Goal: Information Seeking & Learning: Find specific fact

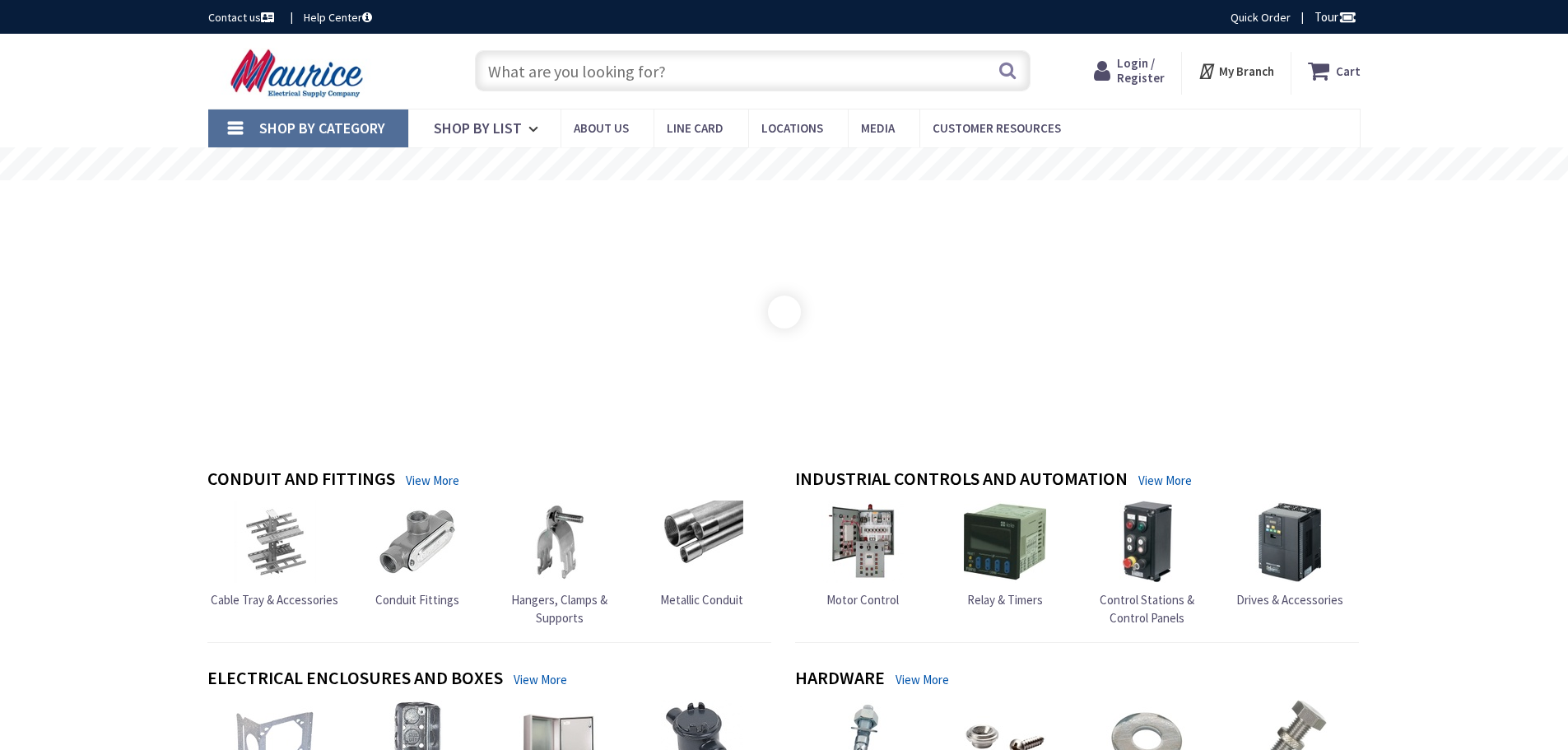
click at [626, 78] on input "text" at bounding box center [753, 71] width 556 height 41
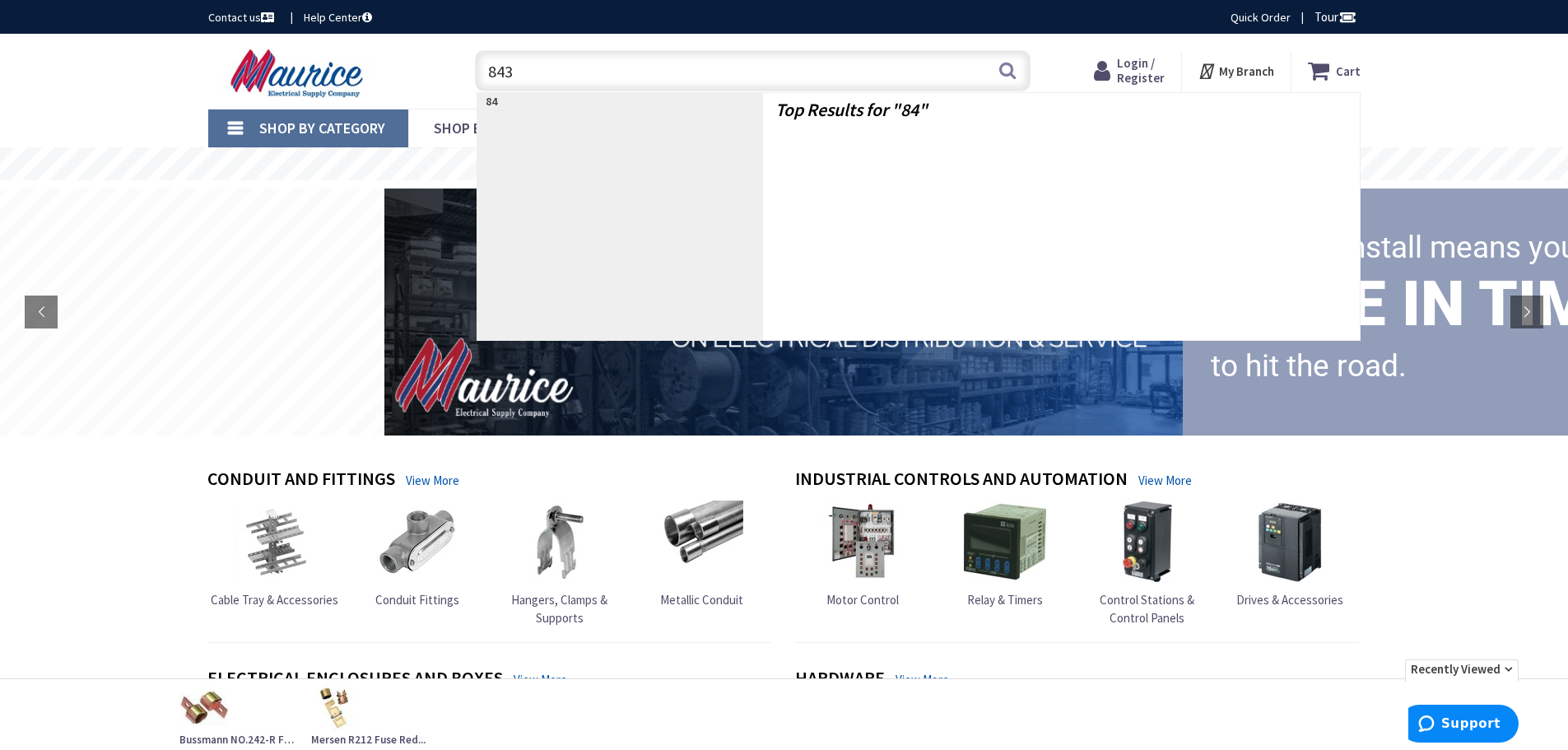
type input "8430"
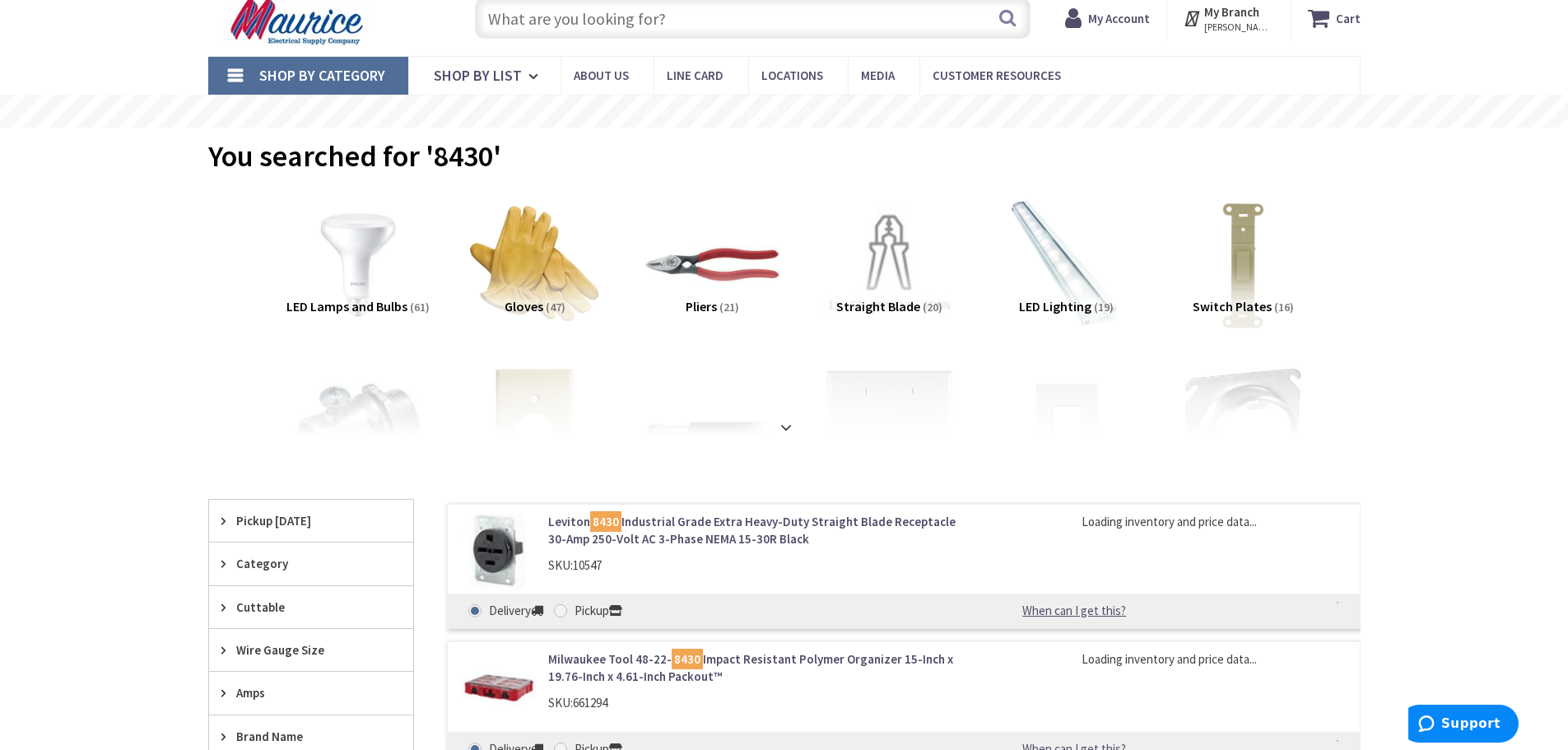
scroll to position [82, 0]
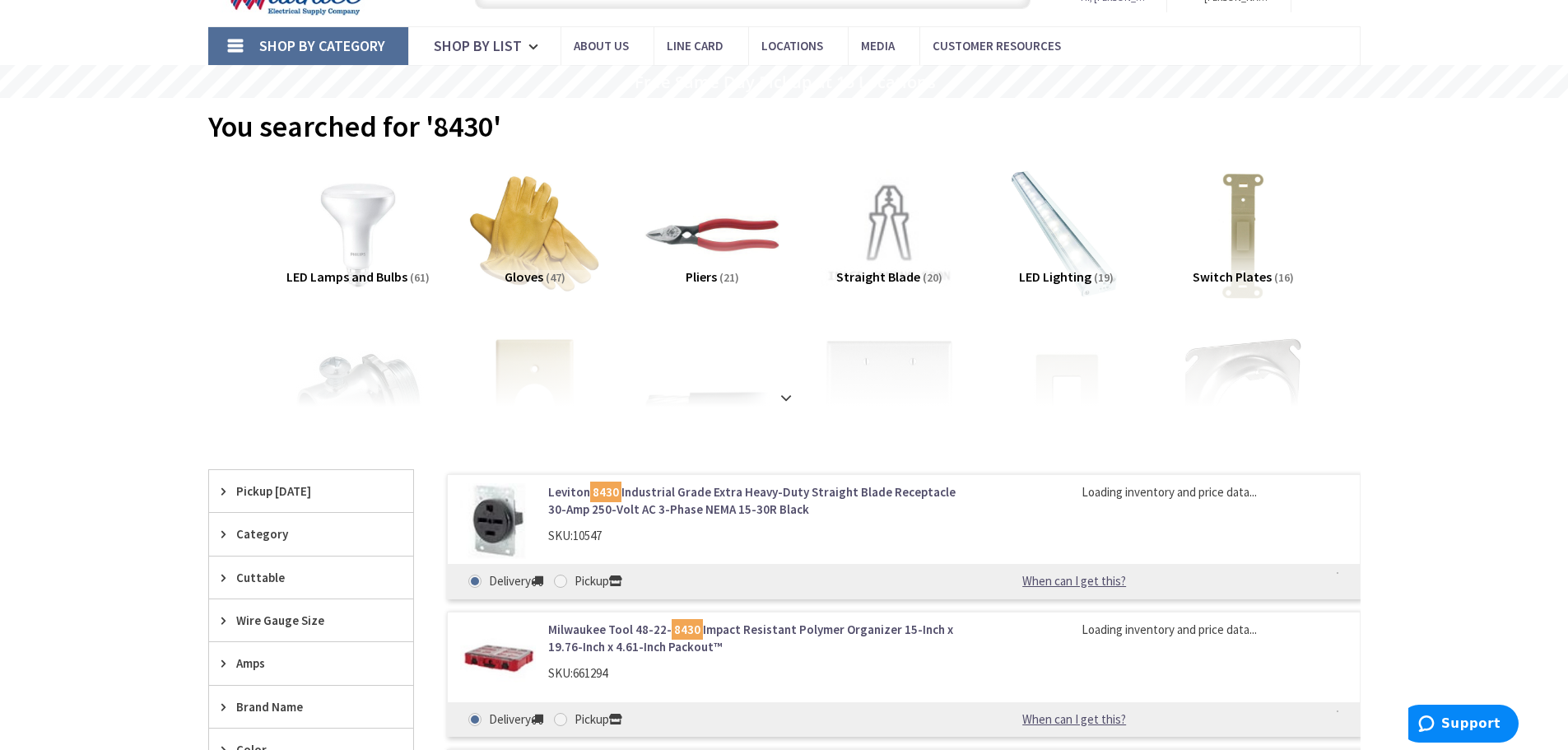
click at [691, 491] on link "Leviton 8430 Industrial Grade Extra Heavy-Duty Straight Blade Receptacle 30-Amp…" at bounding box center [757, 501] width 419 height 35
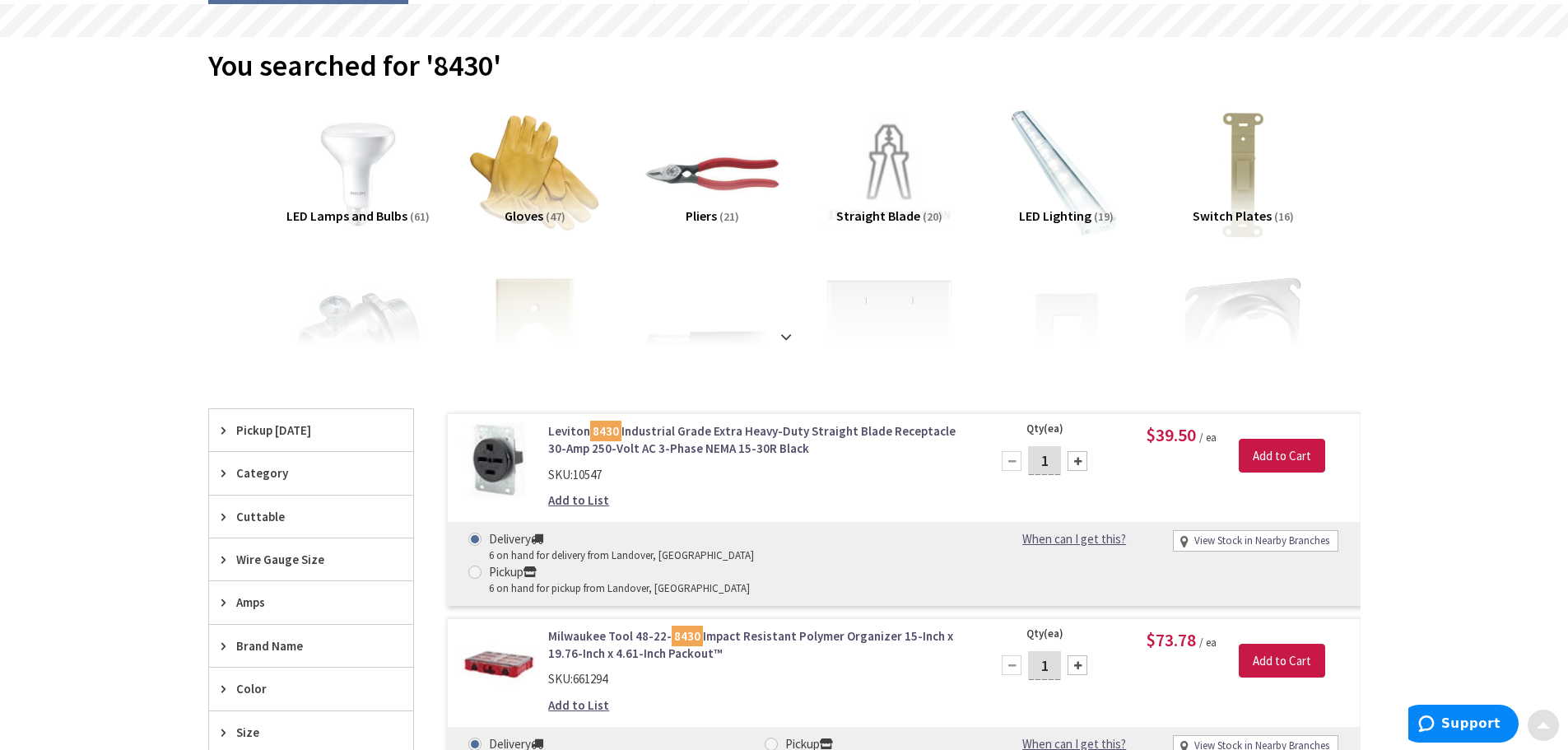
scroll to position [247, 0]
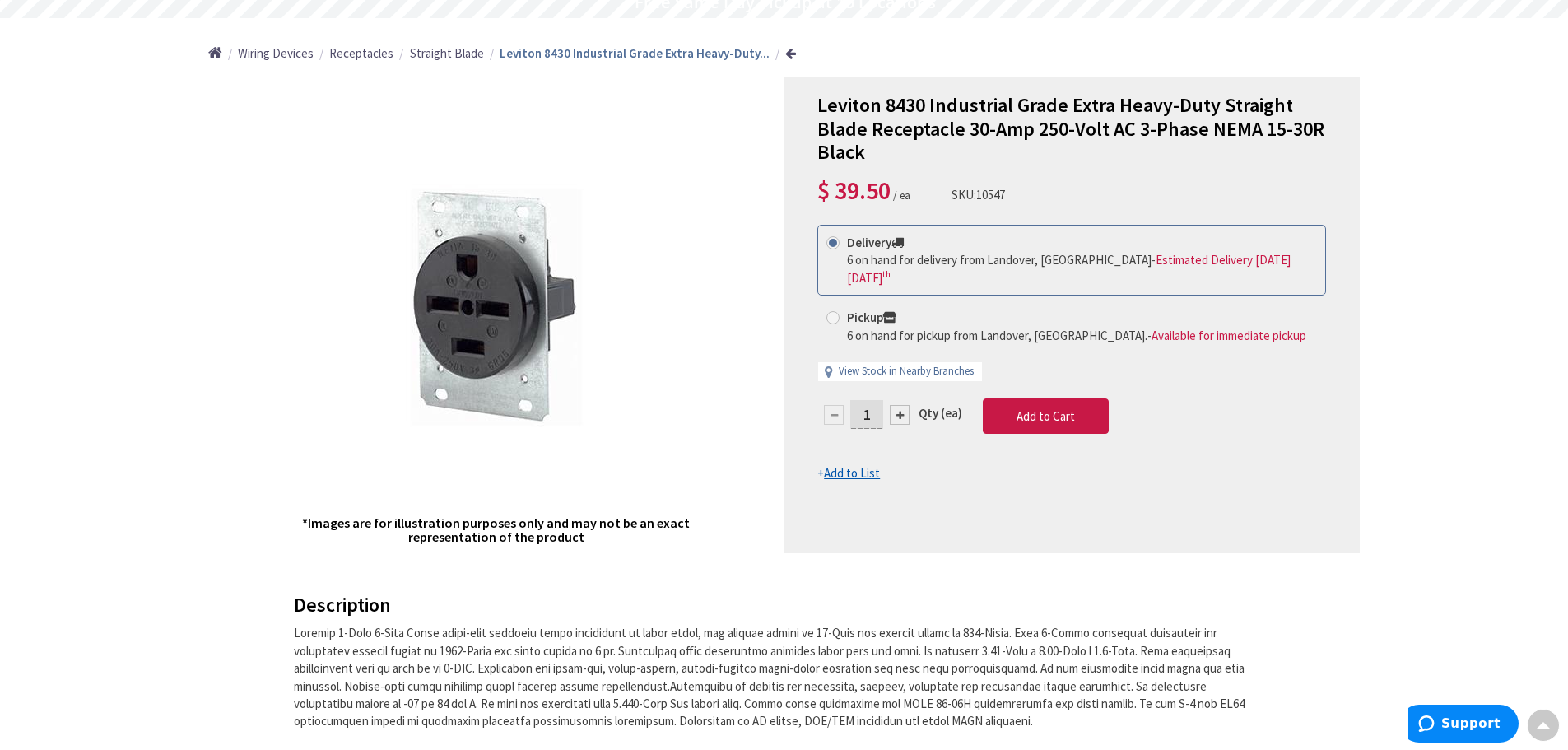
scroll to position [330, 0]
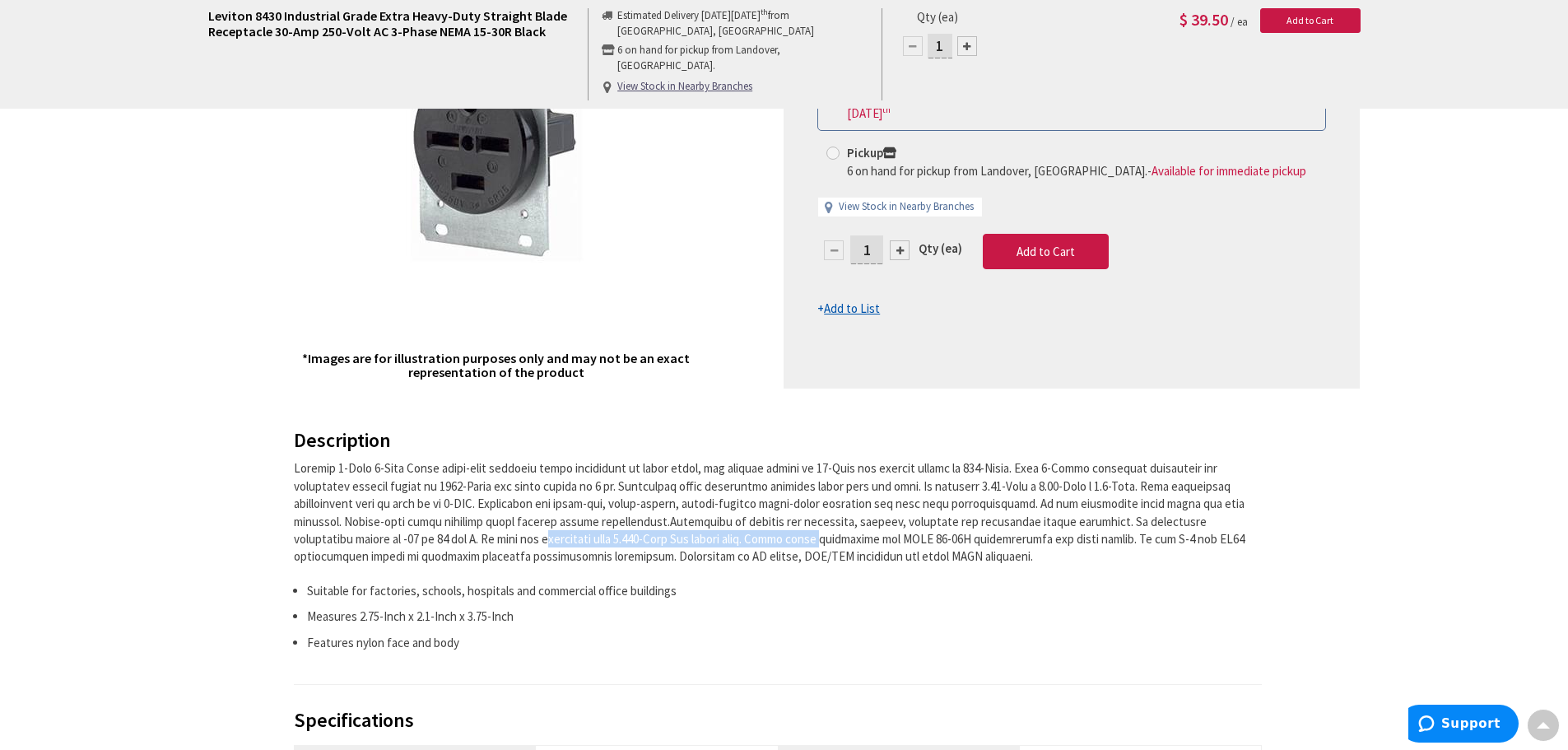
drag, startPoint x: 306, startPoint y: 536, endPoint x: 566, endPoint y: 544, distance: 260.1
click at [566, 544] on div at bounding box center [779, 513] width 969 height 106
copy div "It fits all wallplates with 2.465-Inch Dia center hole."
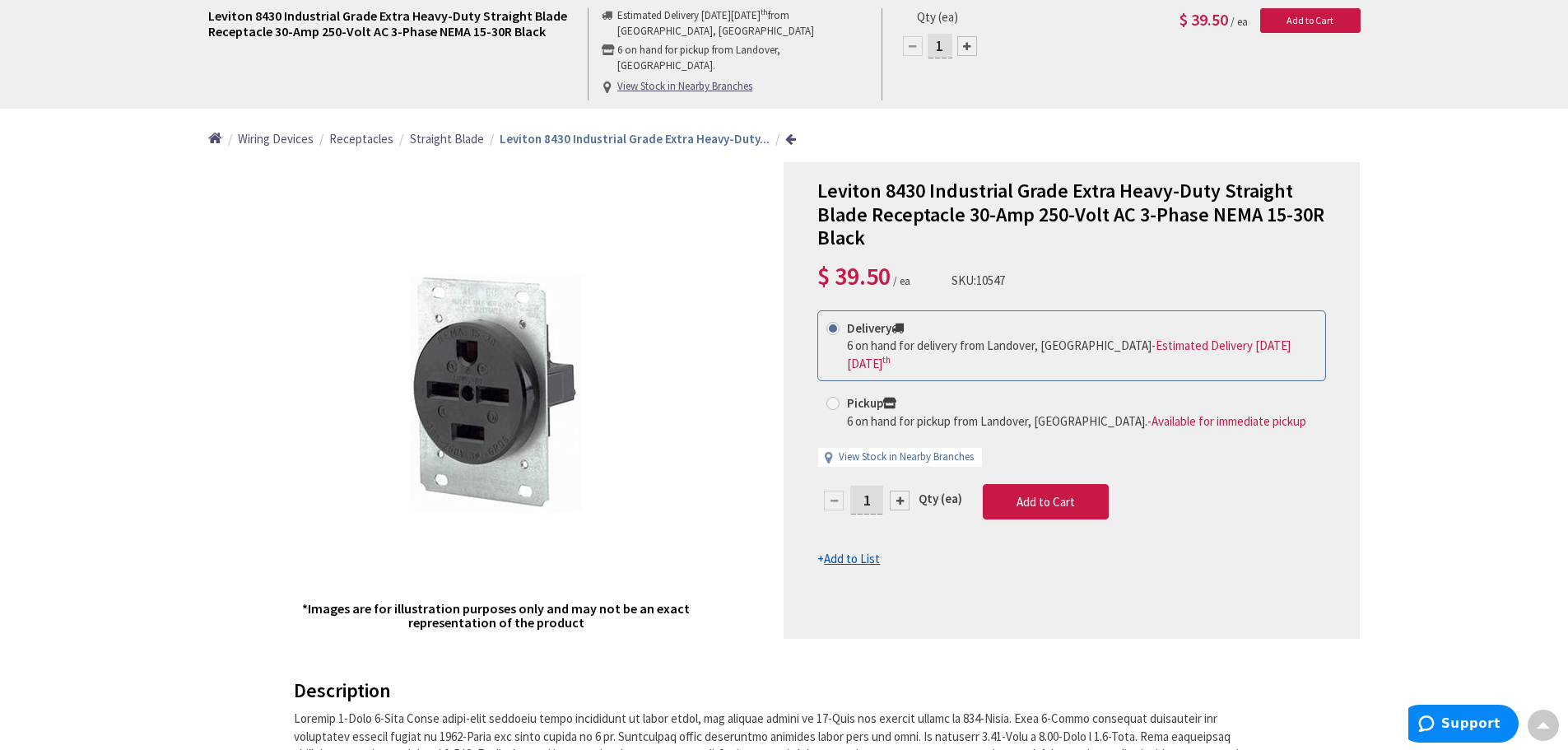
scroll to position [0, 0]
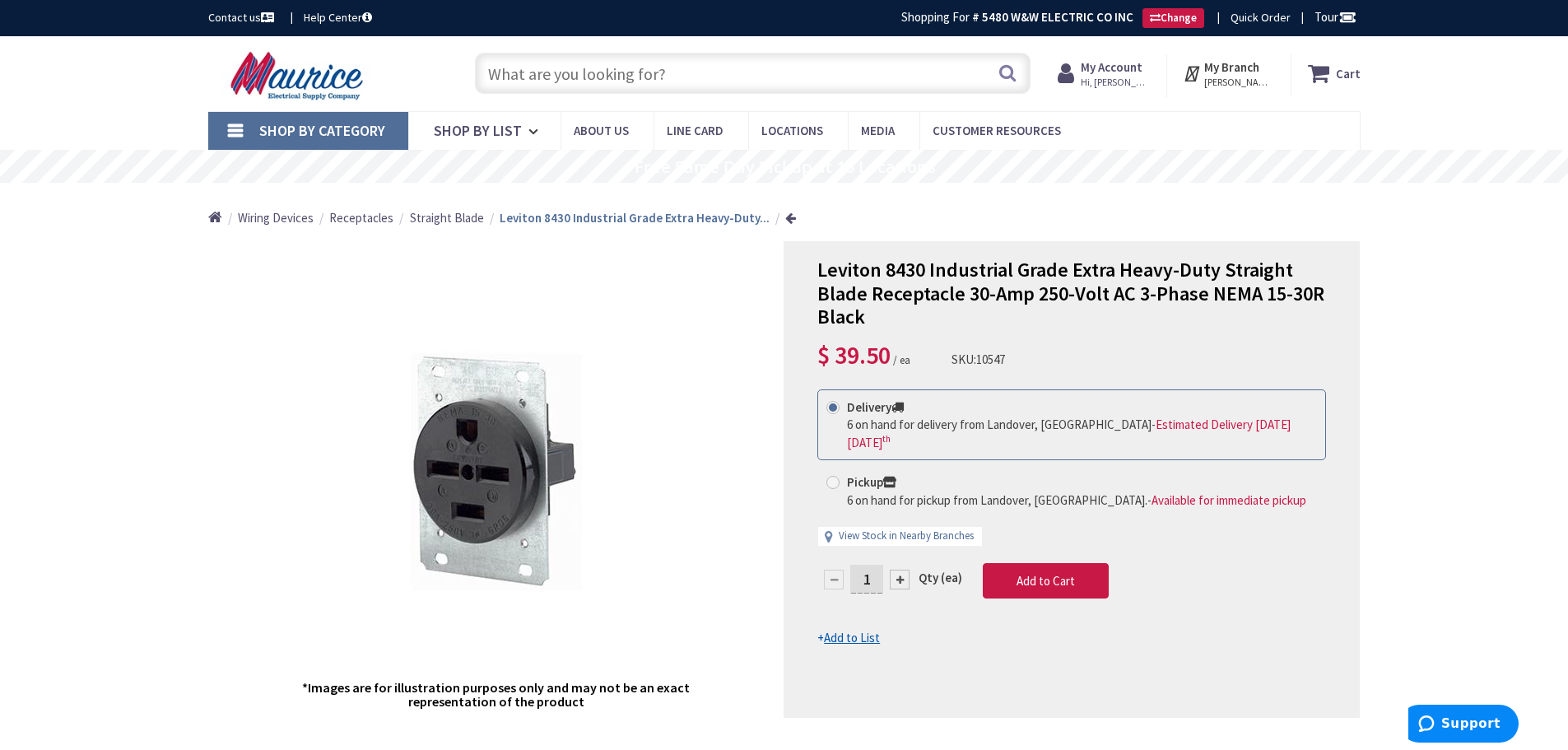
click at [700, 77] on input "text" at bounding box center [753, 73] width 556 height 41
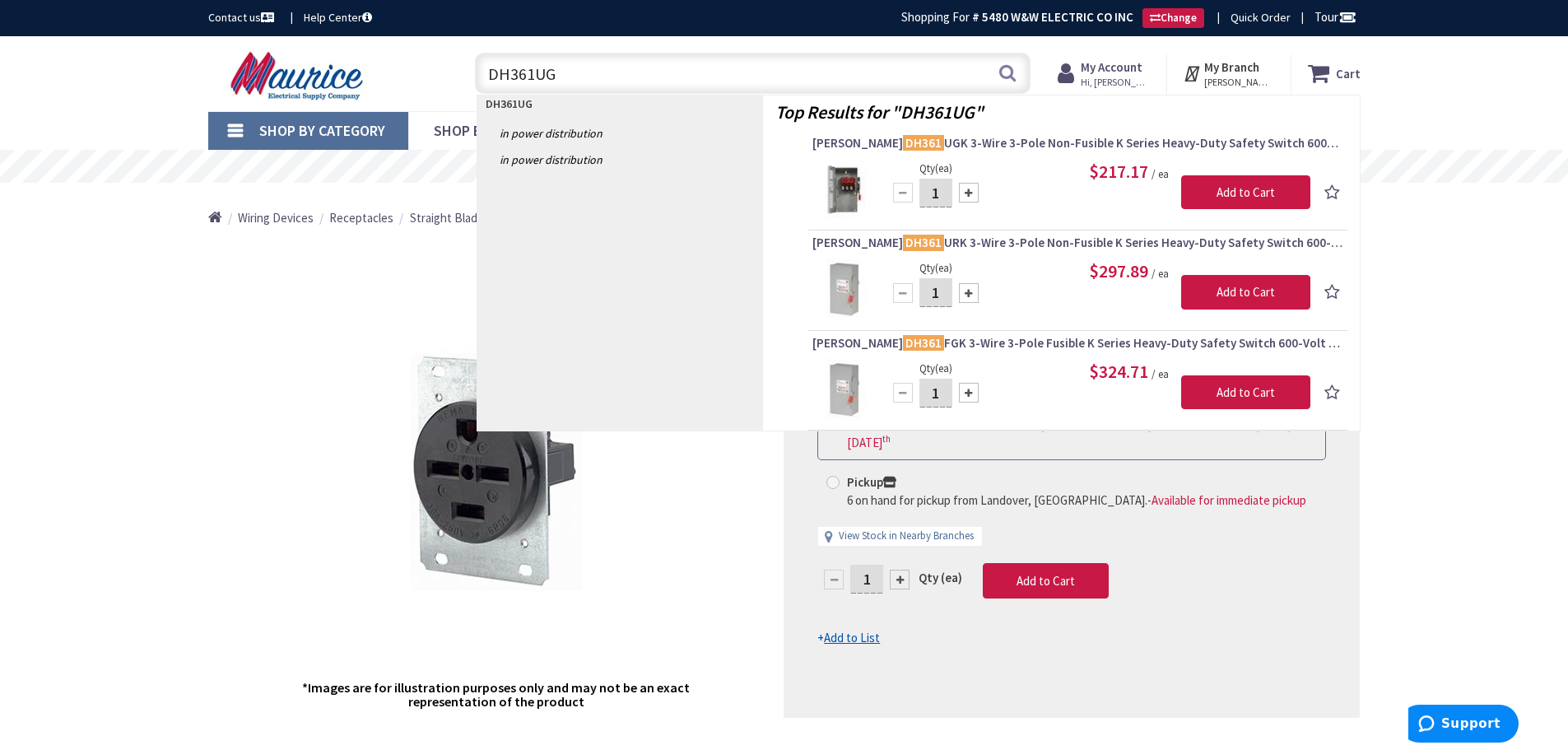
type input "DH361UGK"
